Goal: Use online tool/utility: Use online tool/utility

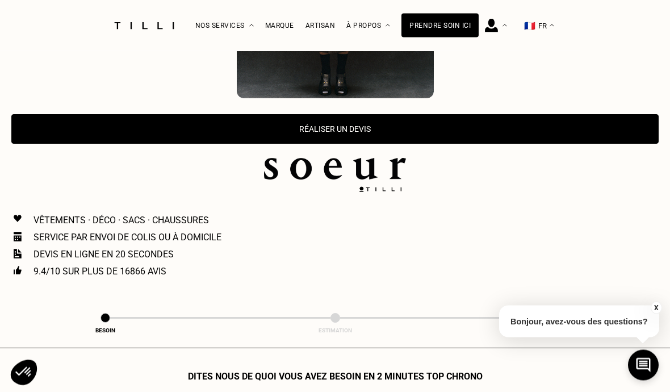
scroll to position [414, 0]
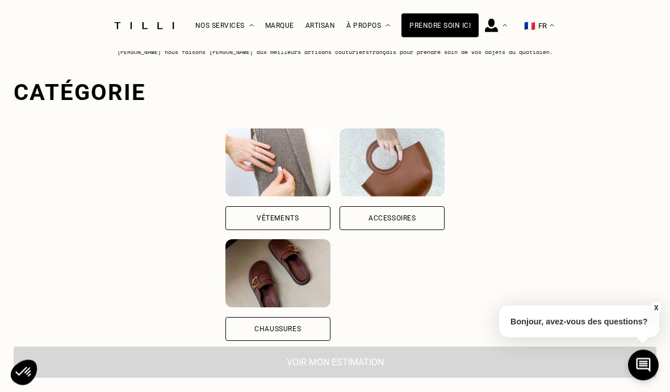
click at [257, 215] on div "Vêtements" at bounding box center [278, 218] width 42 height 7
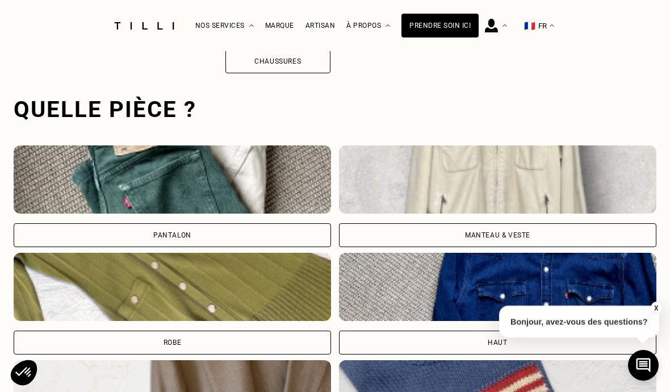
scroll to position [1042, 0]
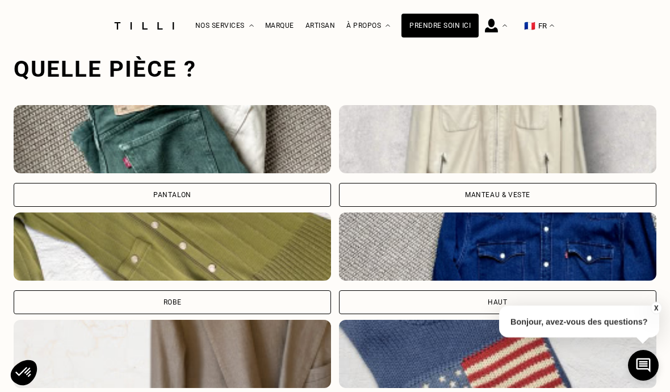
click at [300, 140] on img at bounding box center [173, 139] width 318 height 68
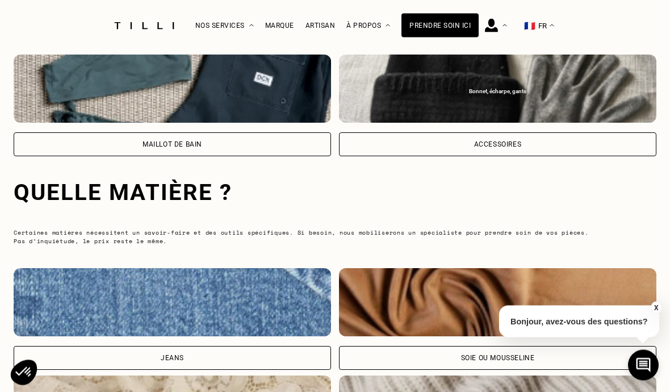
scroll to position [1645, 0]
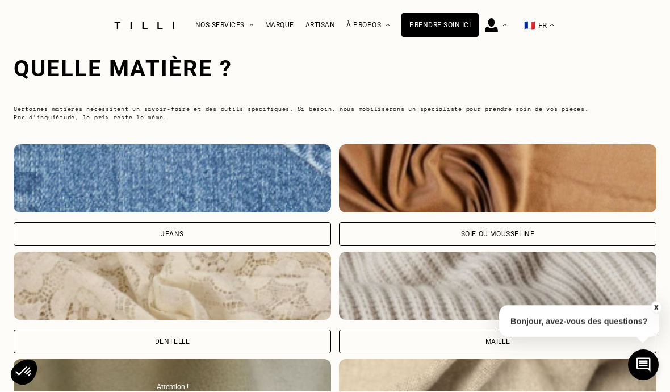
click at [368, 228] on div "Soie ou mousseline" at bounding box center [498, 235] width 318 height 24
select select "FR"
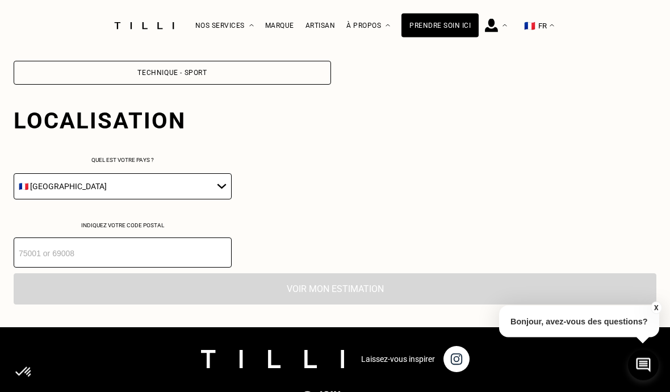
scroll to position [2129, 0]
click at [173, 252] on input "number" at bounding box center [123, 252] width 218 height 30
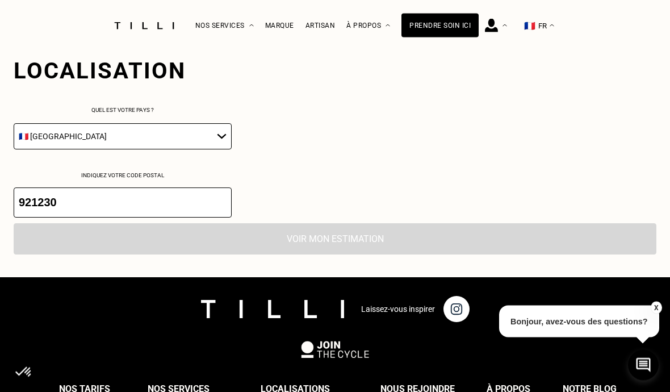
scroll to position [2131, 0]
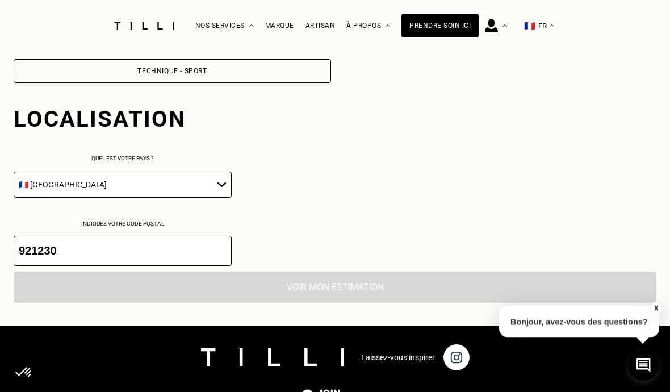
click at [77, 249] on input "921230" at bounding box center [123, 251] width 218 height 30
click at [46, 250] on input "921230" at bounding box center [123, 251] width 218 height 30
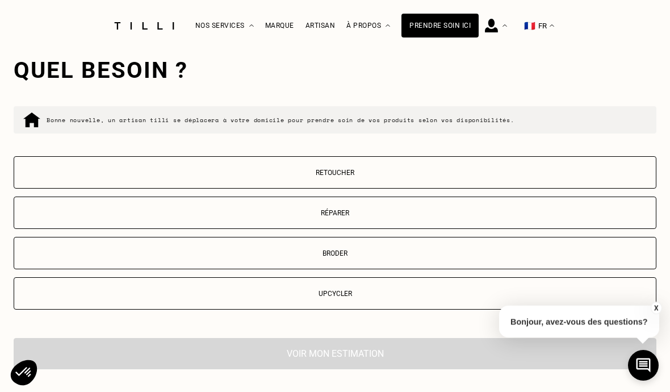
scroll to position [2374, 0]
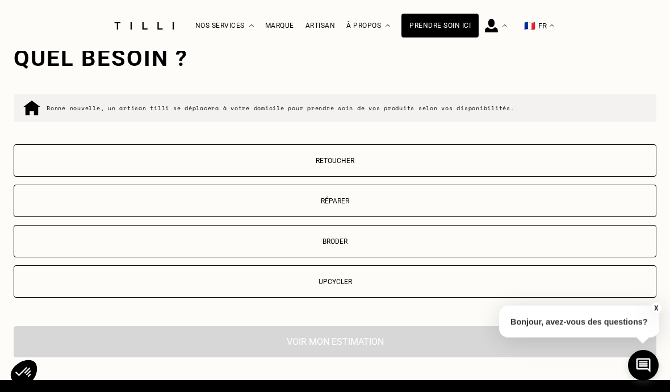
type input "92130"
click at [286, 155] on button "Retoucher" at bounding box center [335, 160] width 643 height 32
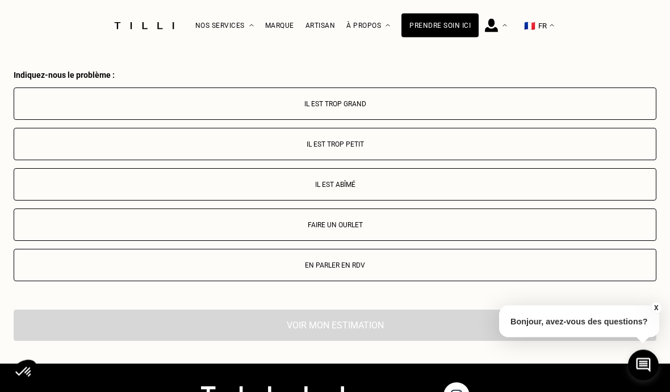
scroll to position [2620, 0]
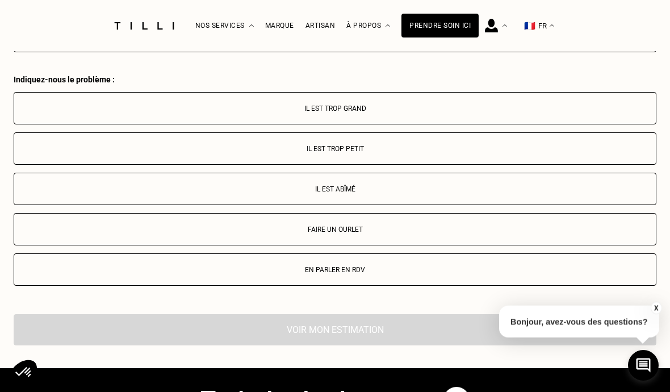
click at [304, 227] on p "Faire un ourlet" at bounding box center [335, 230] width 631 height 8
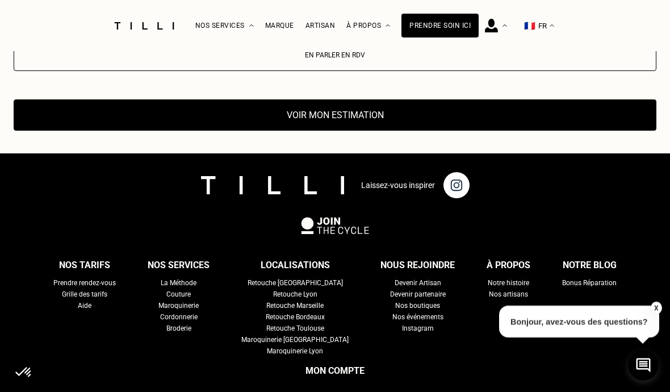
scroll to position [2832, 0]
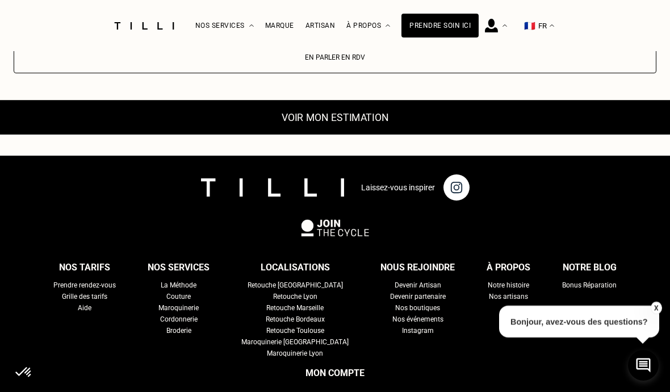
click at [314, 133] on button "Voir mon estimation" at bounding box center [334, 118] width 707 height 35
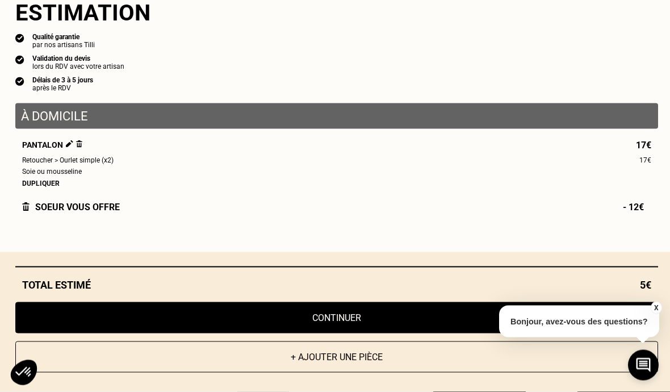
scroll to position [2880, 0]
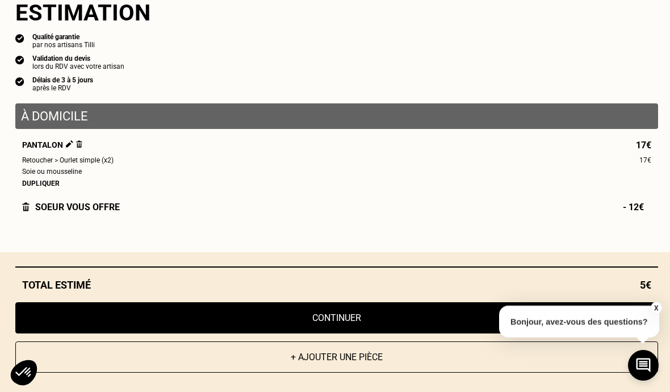
click at [654, 314] on button "X" at bounding box center [655, 308] width 11 height 12
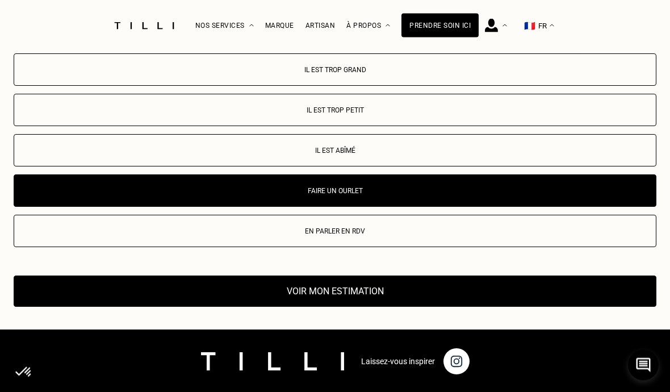
scroll to position [2608, 0]
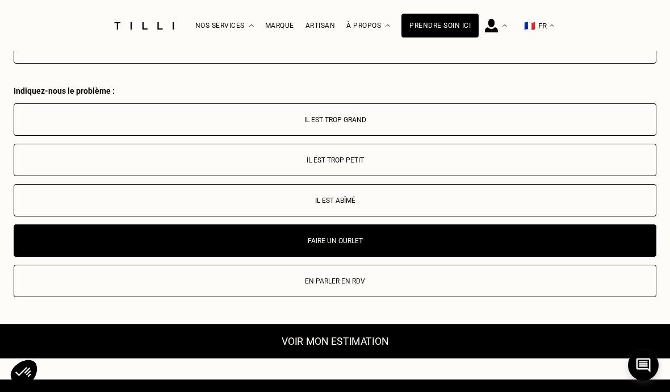
click at [420, 345] on button "Voir mon estimation" at bounding box center [334, 341] width 707 height 35
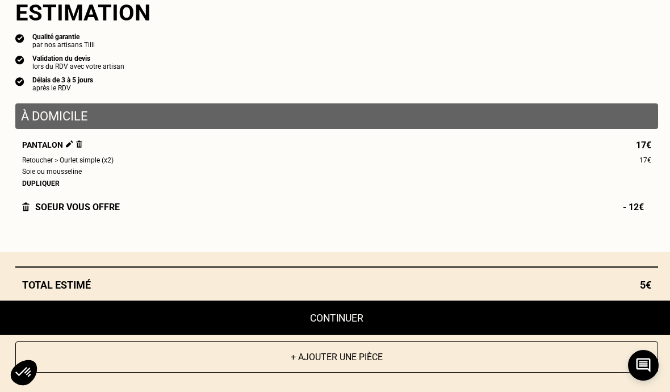
click at [610, 311] on button "Continuer" at bounding box center [336, 317] width 707 height 35
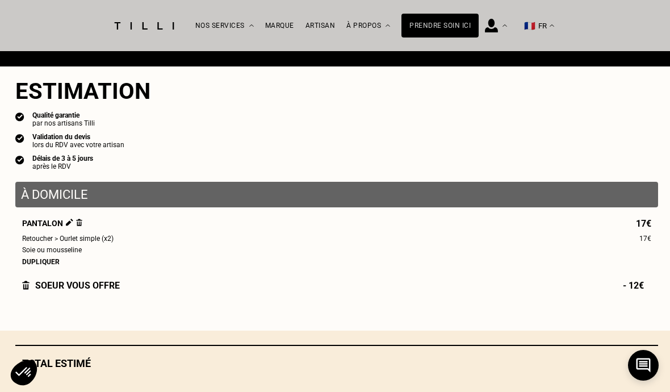
scroll to position [1121, 0]
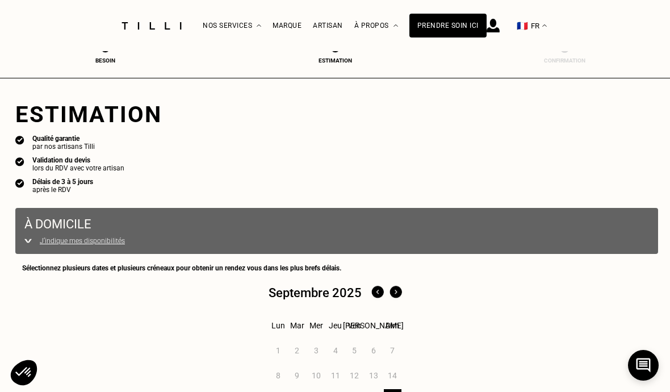
select select "FR"
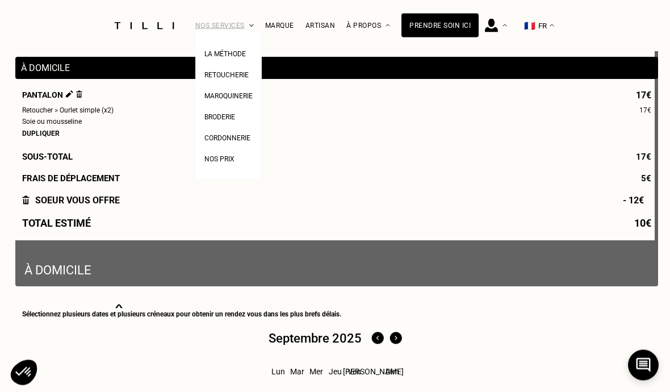
scroll to position [124, 0]
